Goal: Navigation & Orientation: Find specific page/section

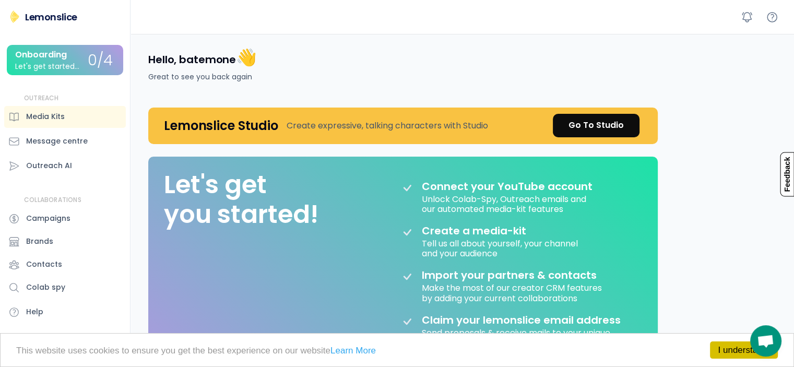
click at [728, 343] on link "I understand!" at bounding box center [744, 349] width 68 height 17
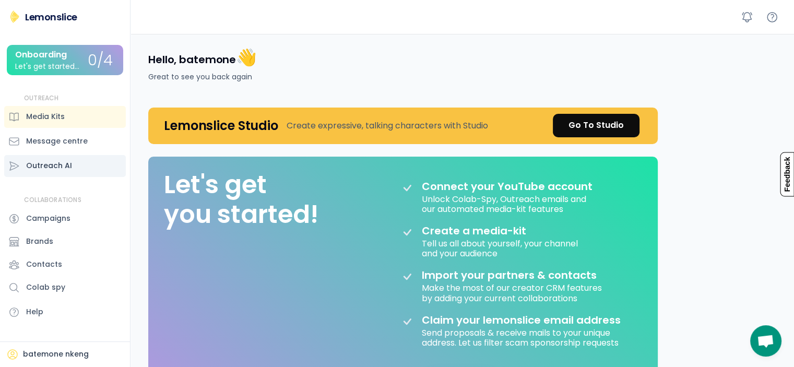
drag, startPoint x: 18, startPoint y: 2, endPoint x: 67, endPoint y: 162, distance: 167.6
click at [67, 162] on div "Outreach AI" at bounding box center [49, 165] width 46 height 11
